Goal: Information Seeking & Learning: Find specific page/section

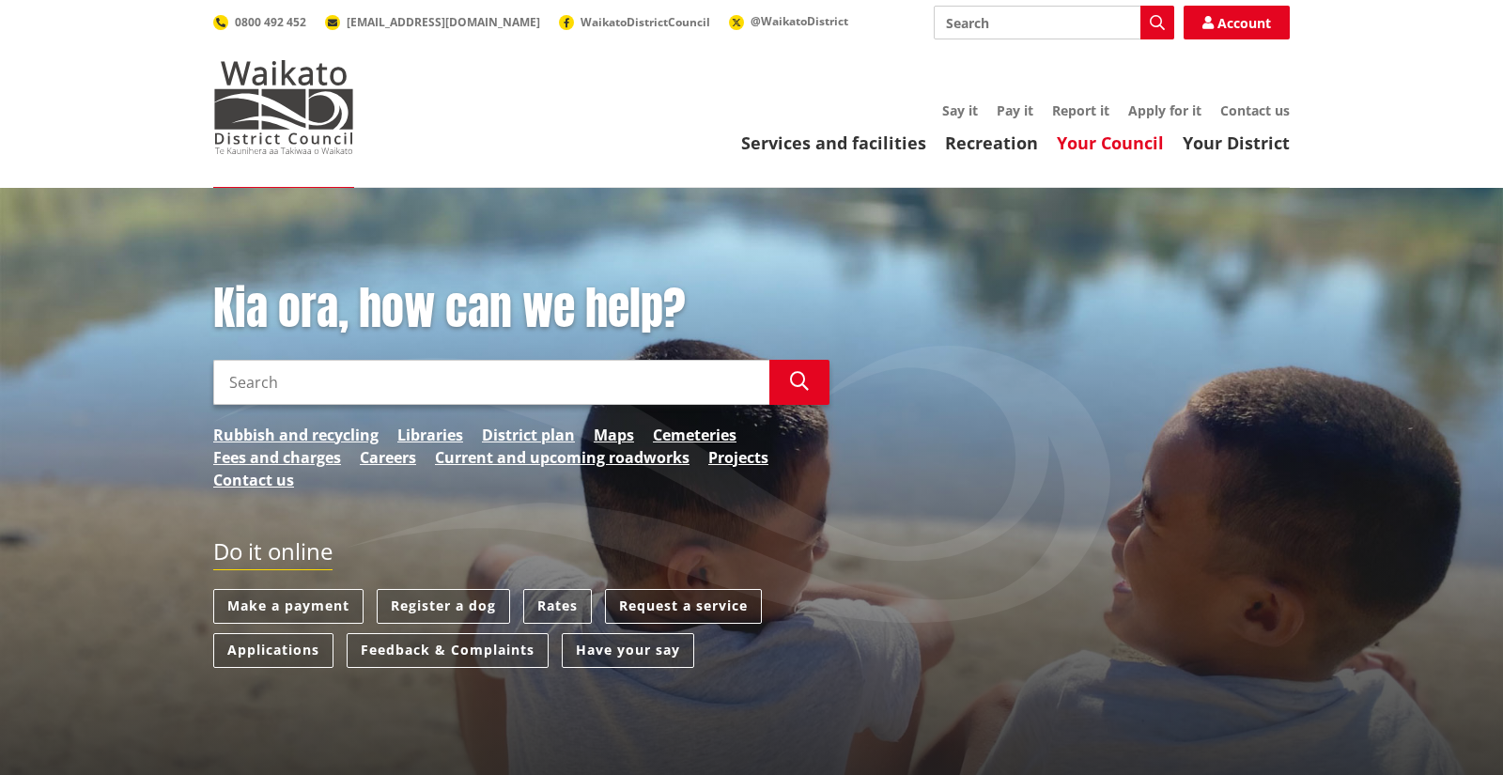
click at [1128, 141] on link "Your Council" at bounding box center [1110, 142] width 107 height 23
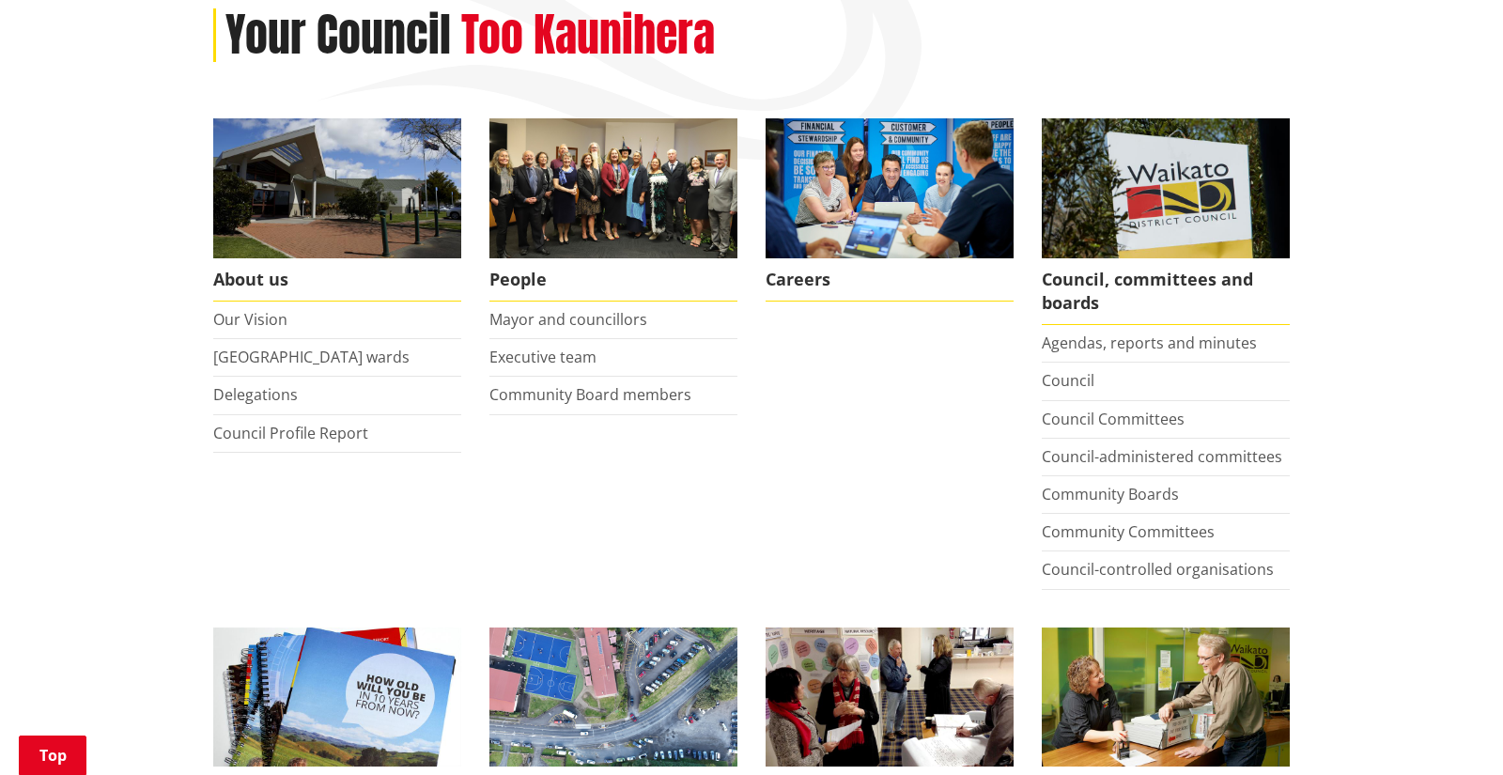
scroll to position [270, 0]
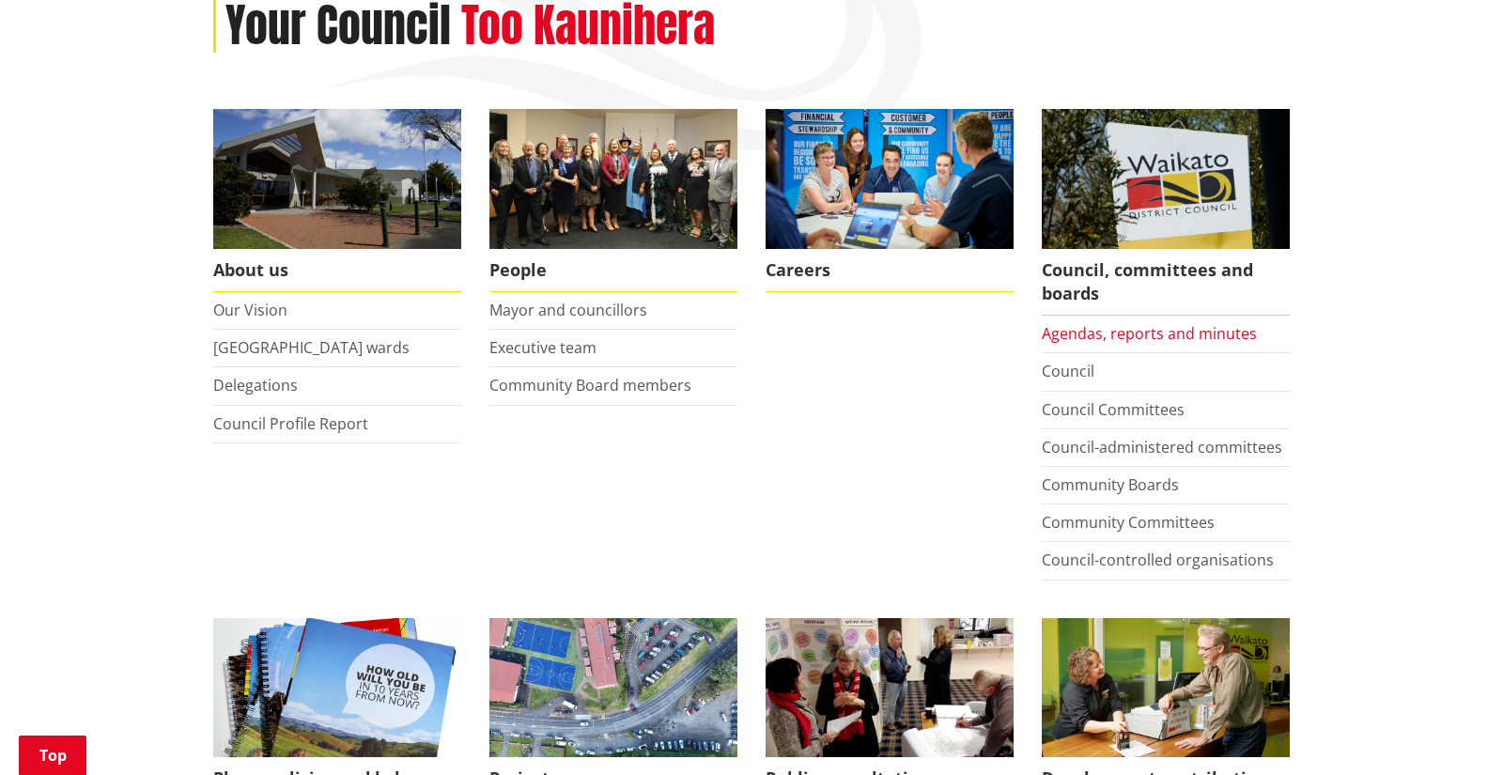
click at [1150, 330] on link "Agendas, reports and minutes" at bounding box center [1149, 333] width 215 height 21
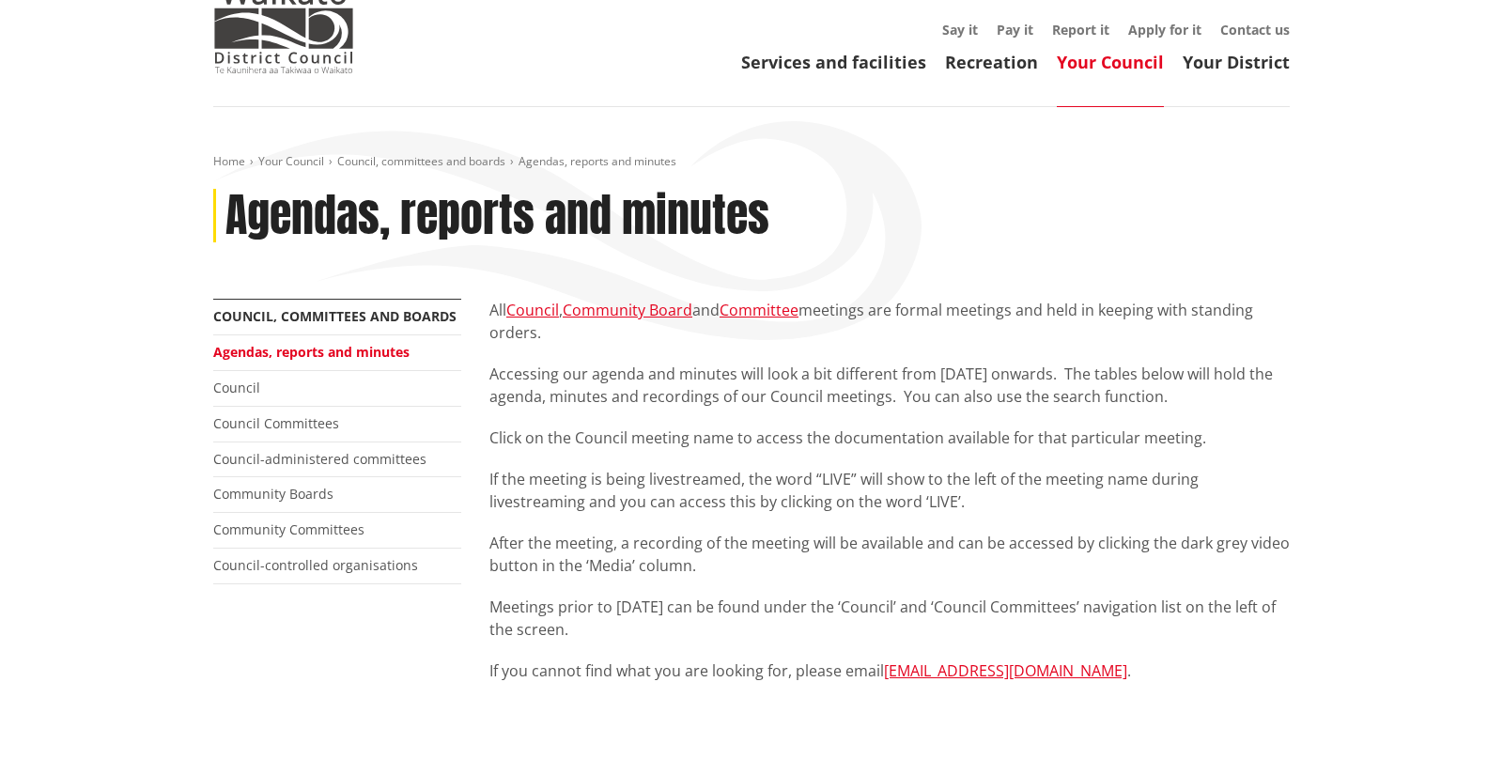
scroll to position [77, 0]
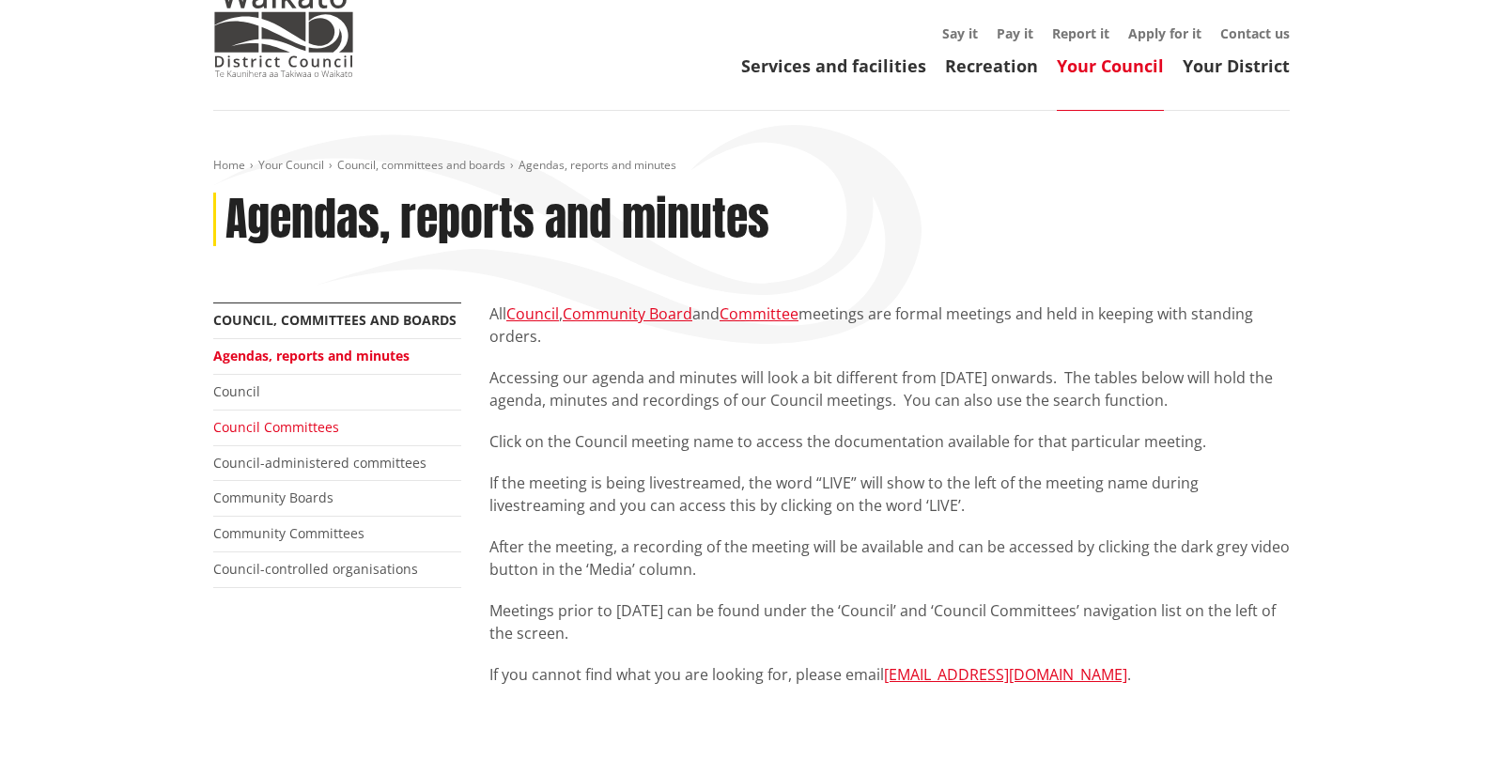
click at [298, 427] on link "Council Committees" at bounding box center [276, 427] width 126 height 18
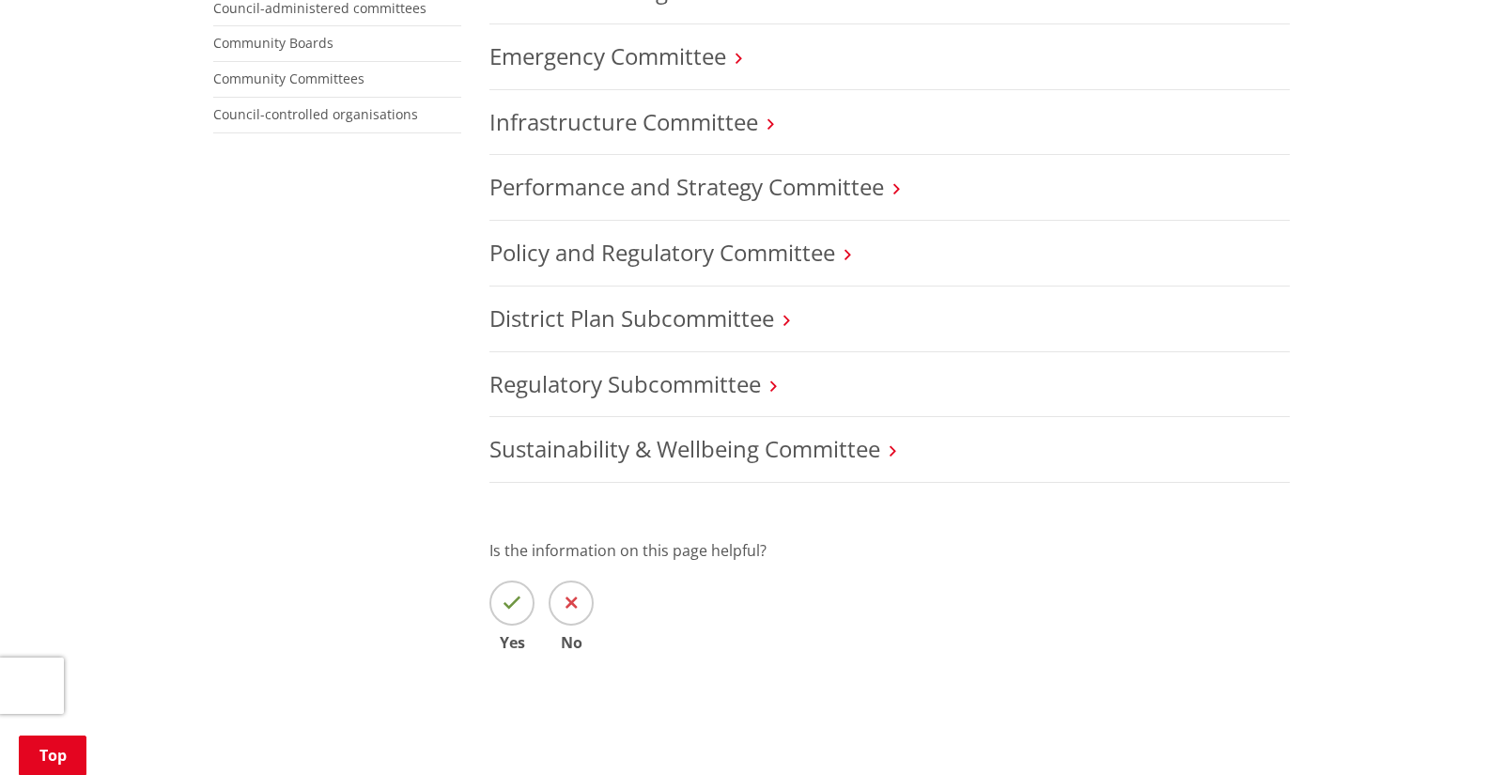
scroll to position [899, 0]
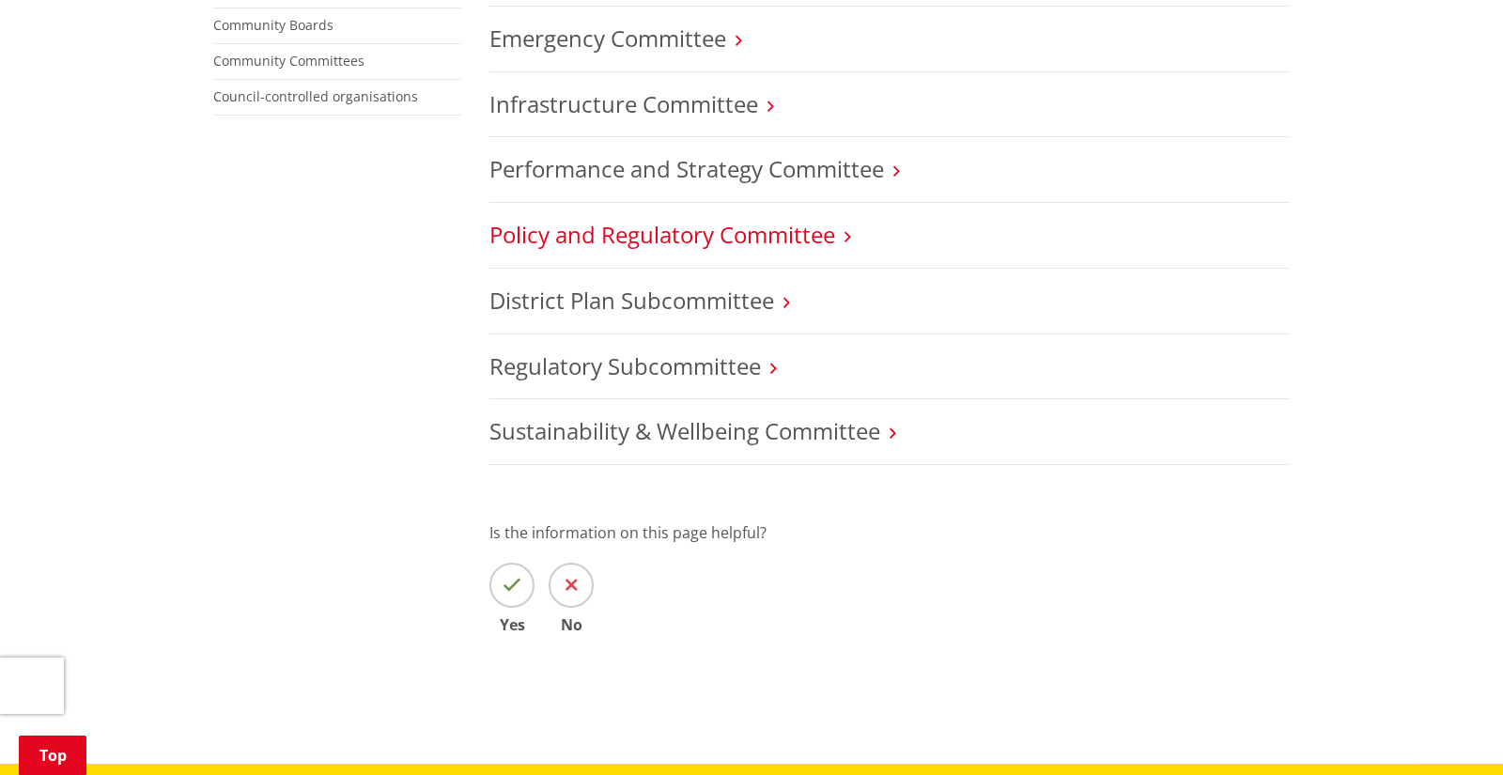
click at [829, 240] on link "Policy and Regulatory Committee" at bounding box center [662, 234] width 346 height 31
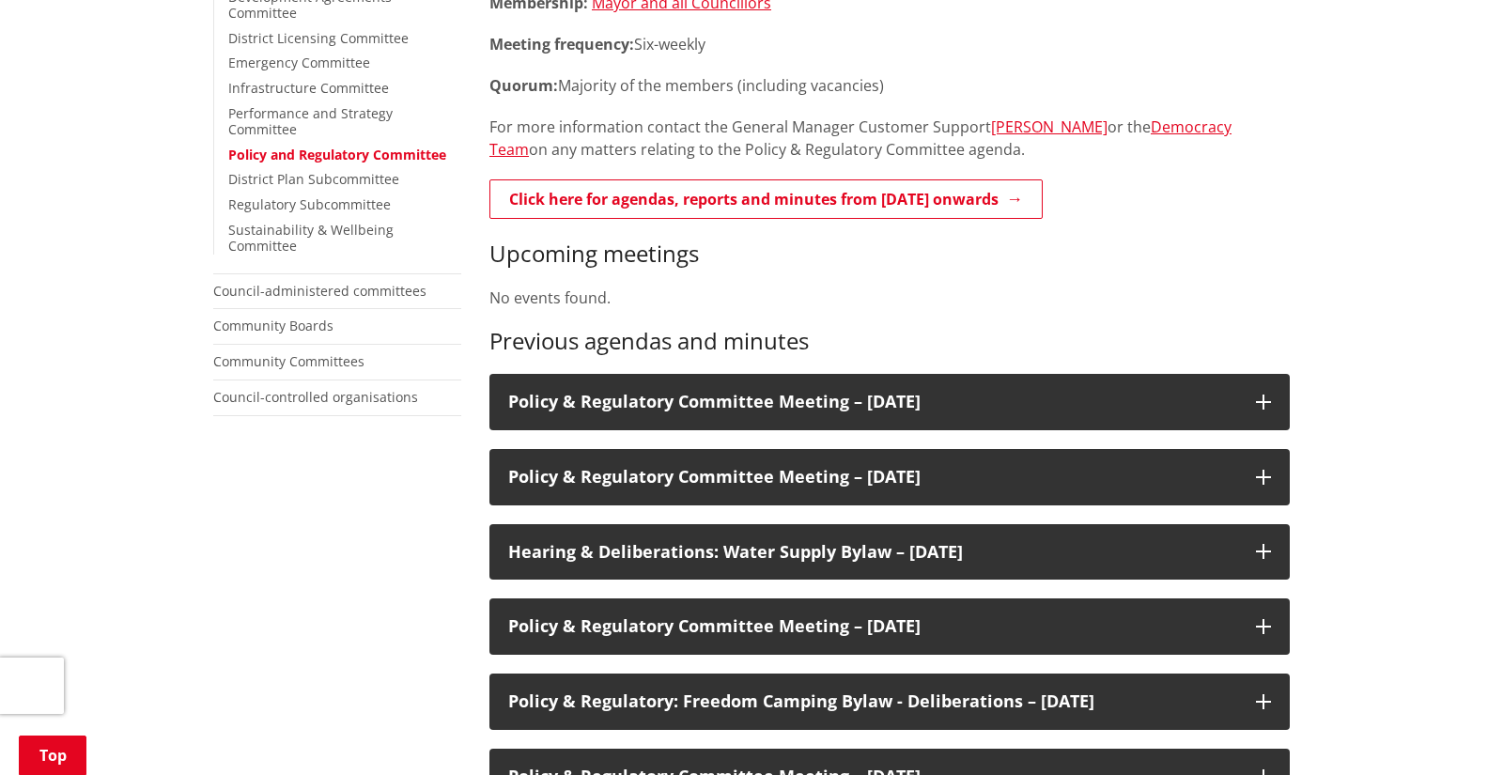
scroll to position [549, 0]
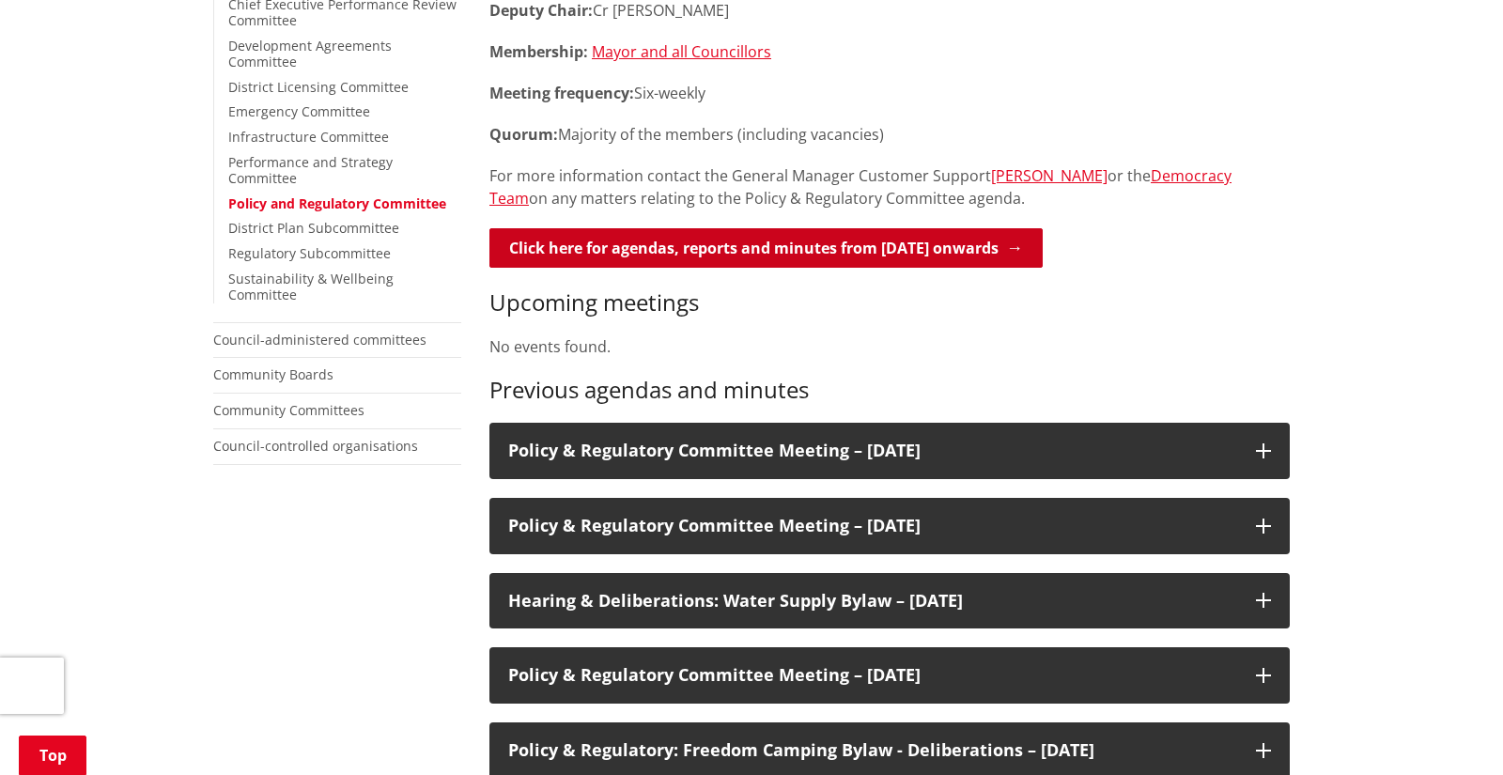
click at [859, 244] on link "Click here for agendas, reports and minutes from May 2024 onwards" at bounding box center [765, 247] width 553 height 39
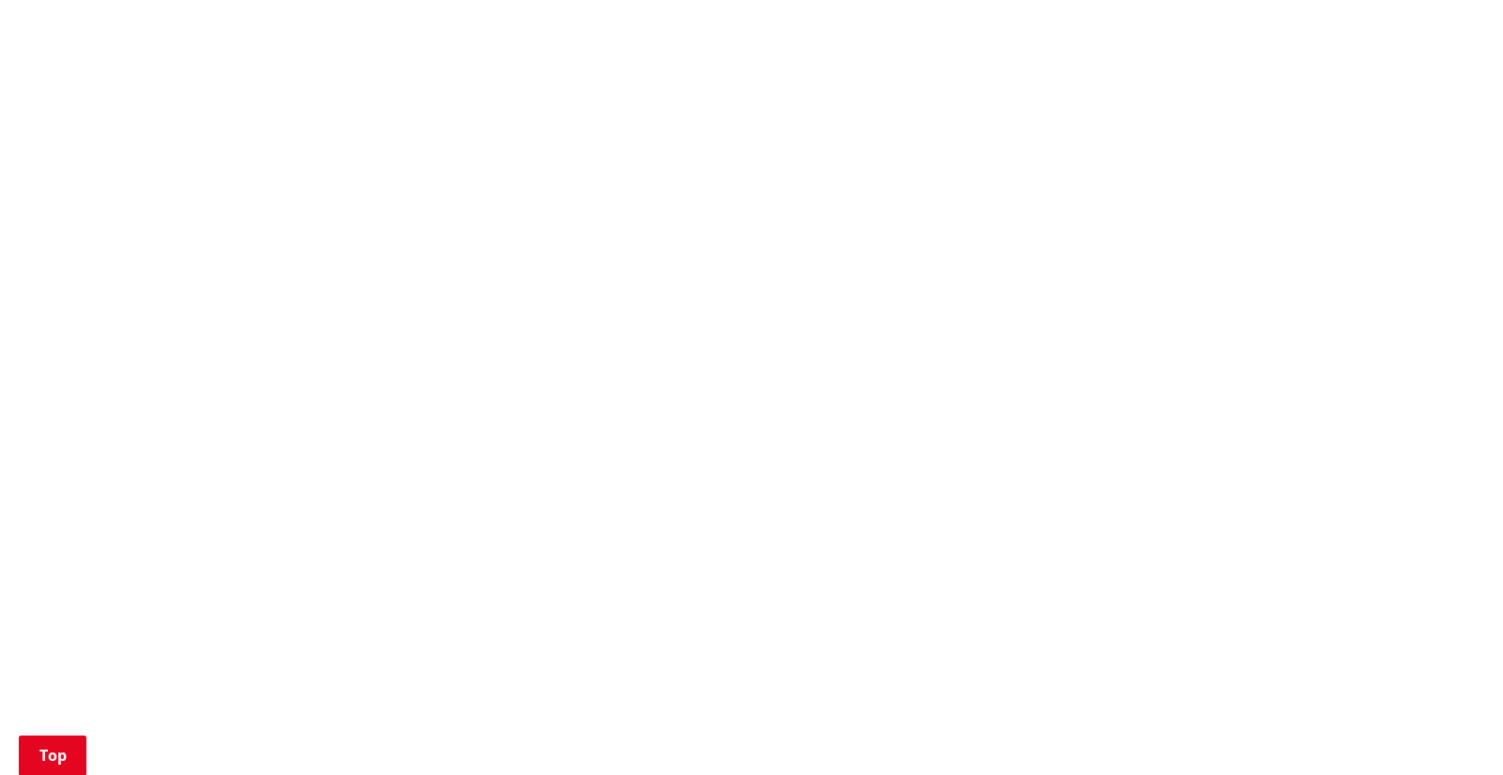
scroll to position [1397, 0]
